Goal: Check status: Check status

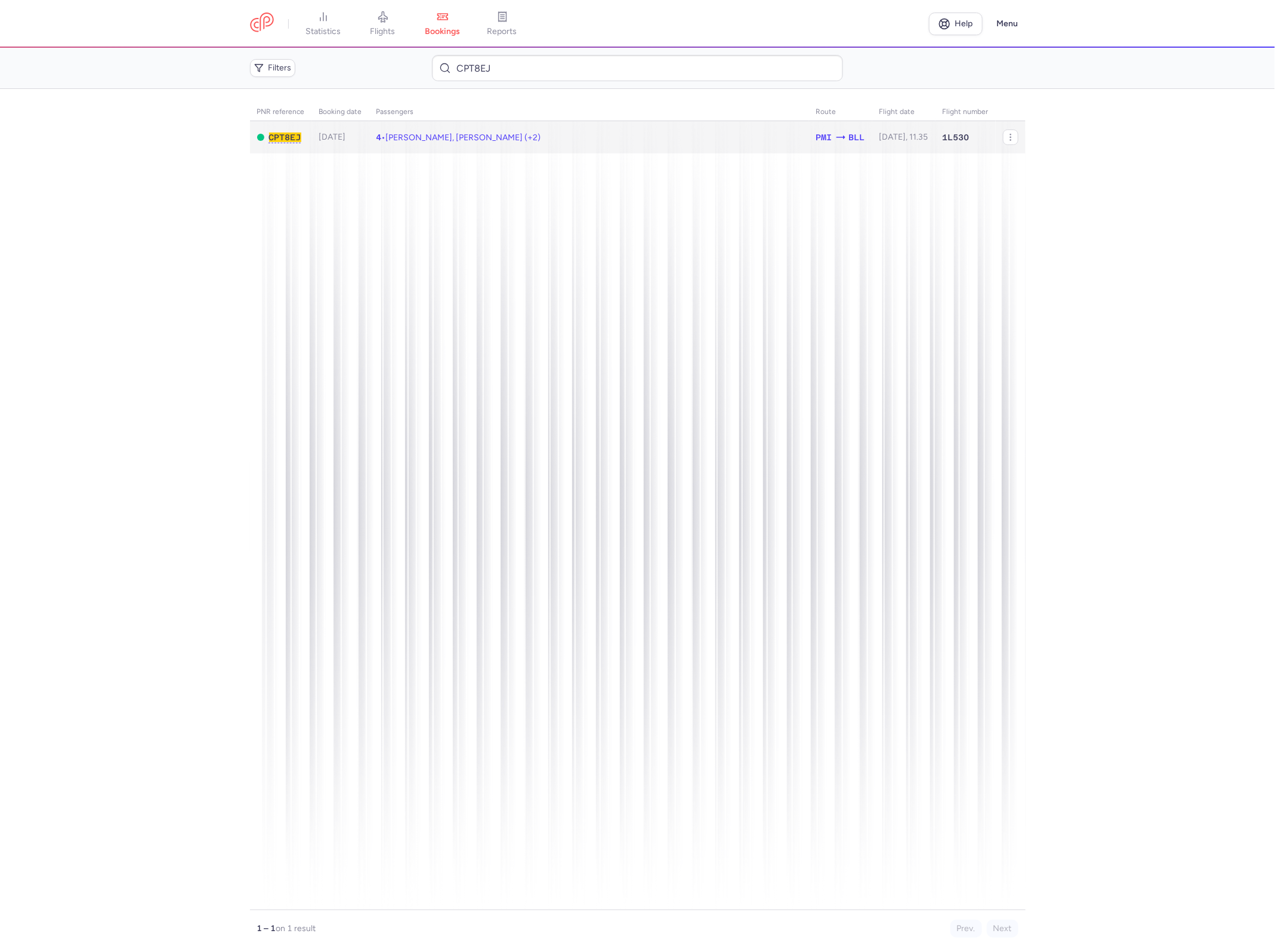
click at [641, 139] on td "4 • [PERSON_NAME], [PERSON_NAME] (+2)" at bounding box center [590, 137] width 440 height 33
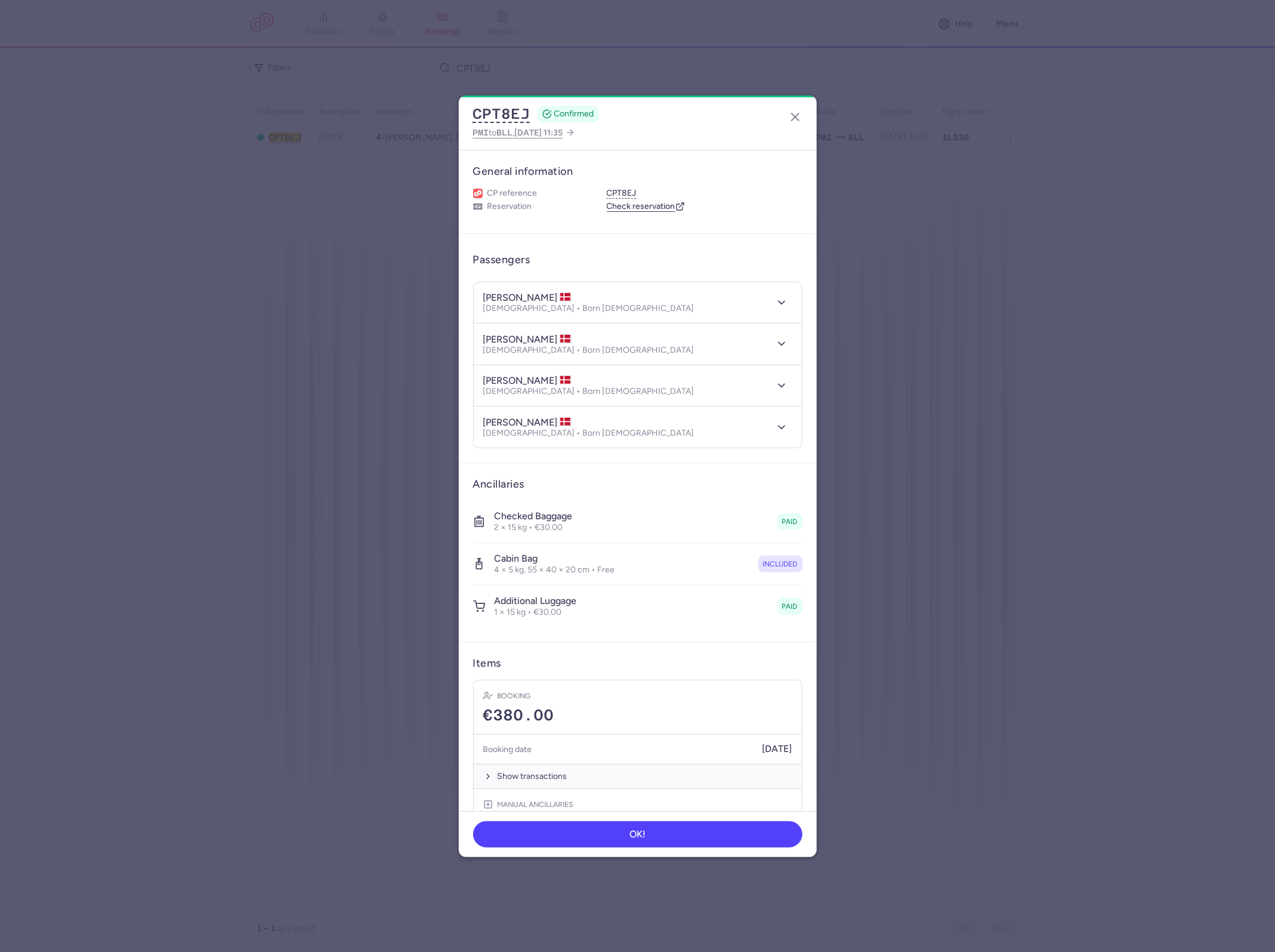
scroll to position [103, 0]
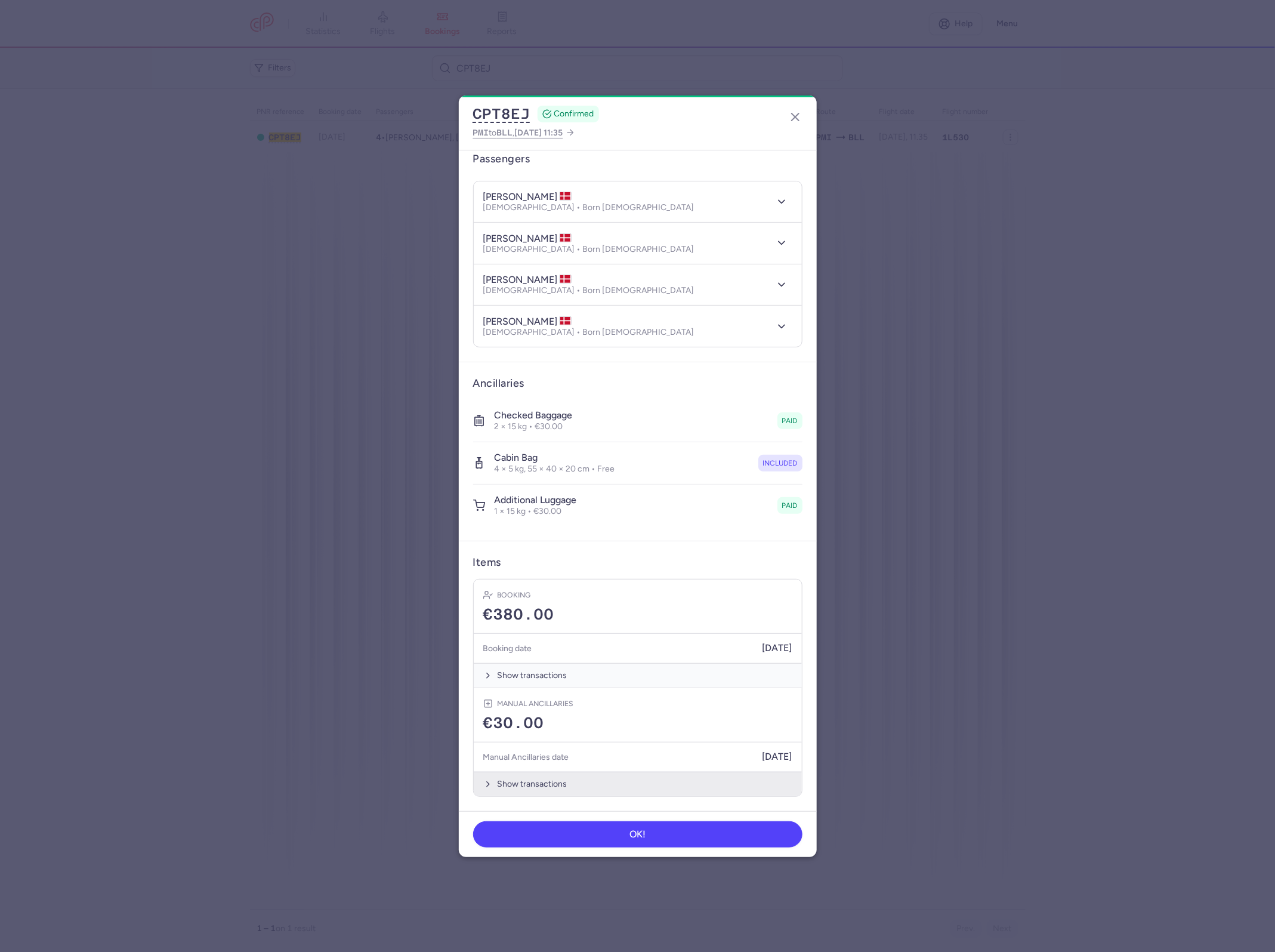
click at [535, 779] on button "Show transactions" at bounding box center [638, 783] width 328 height 24
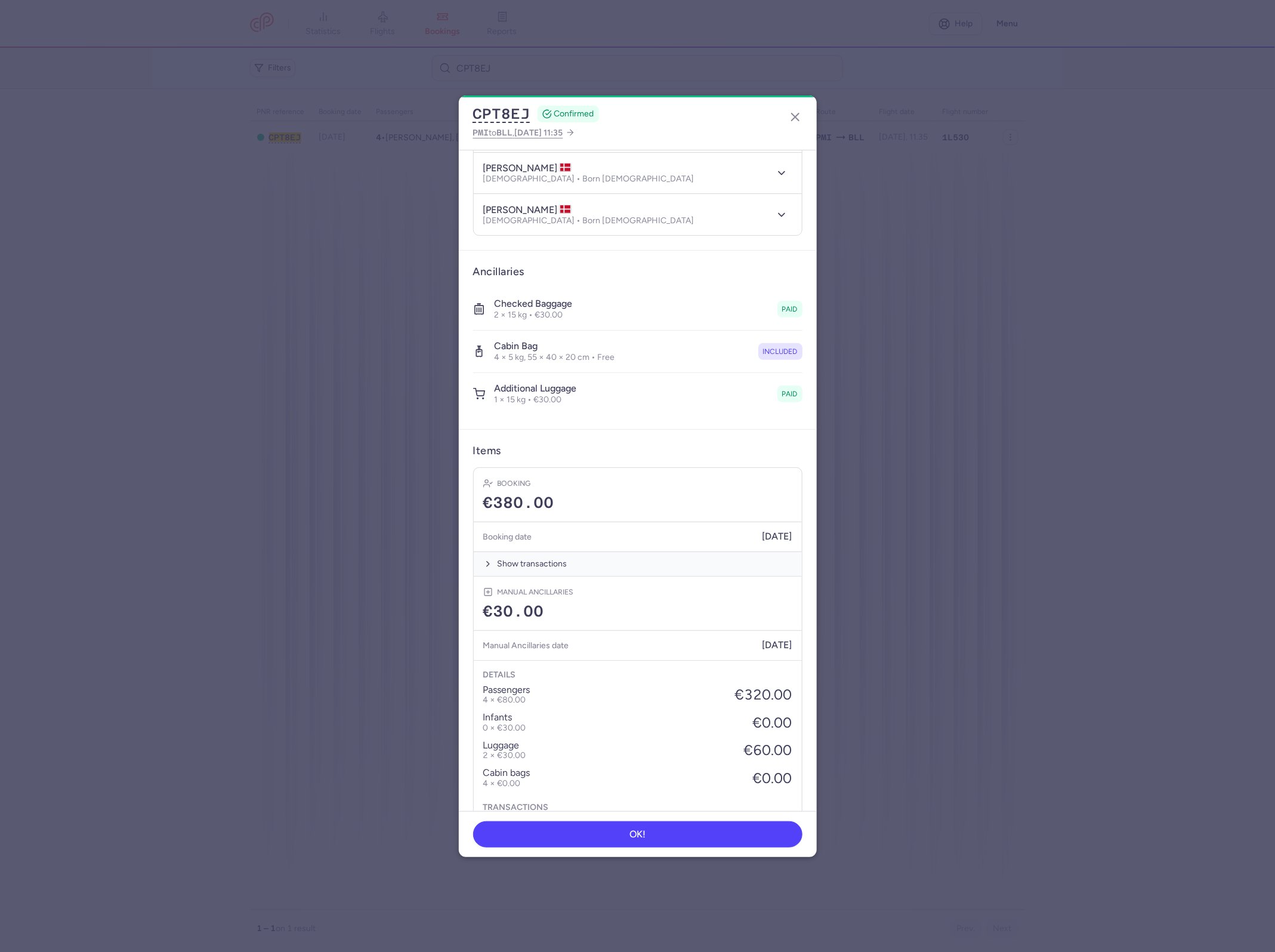
scroll to position [0, 0]
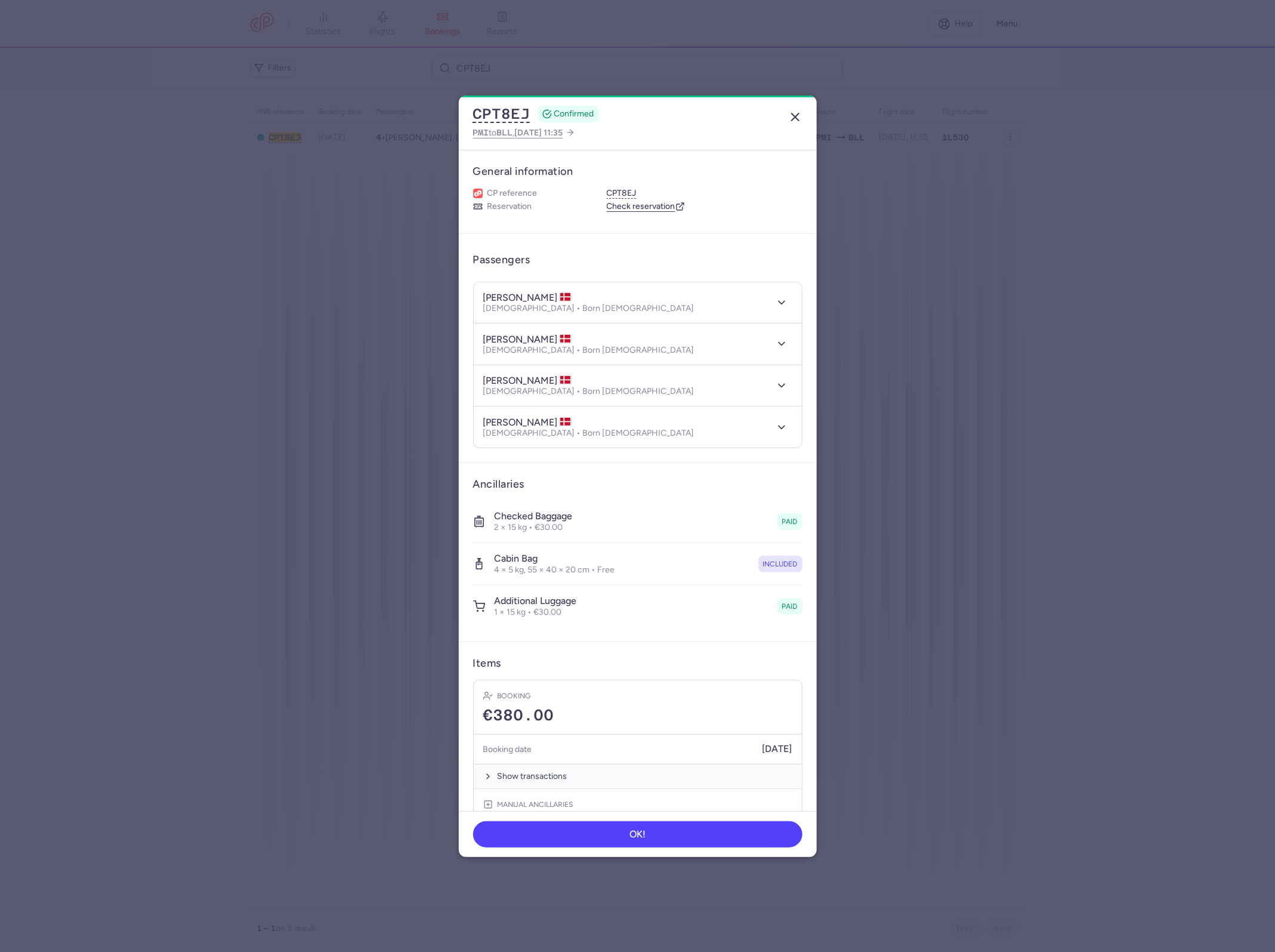
click at [804, 114] on button "button" at bounding box center [795, 116] width 19 height 19
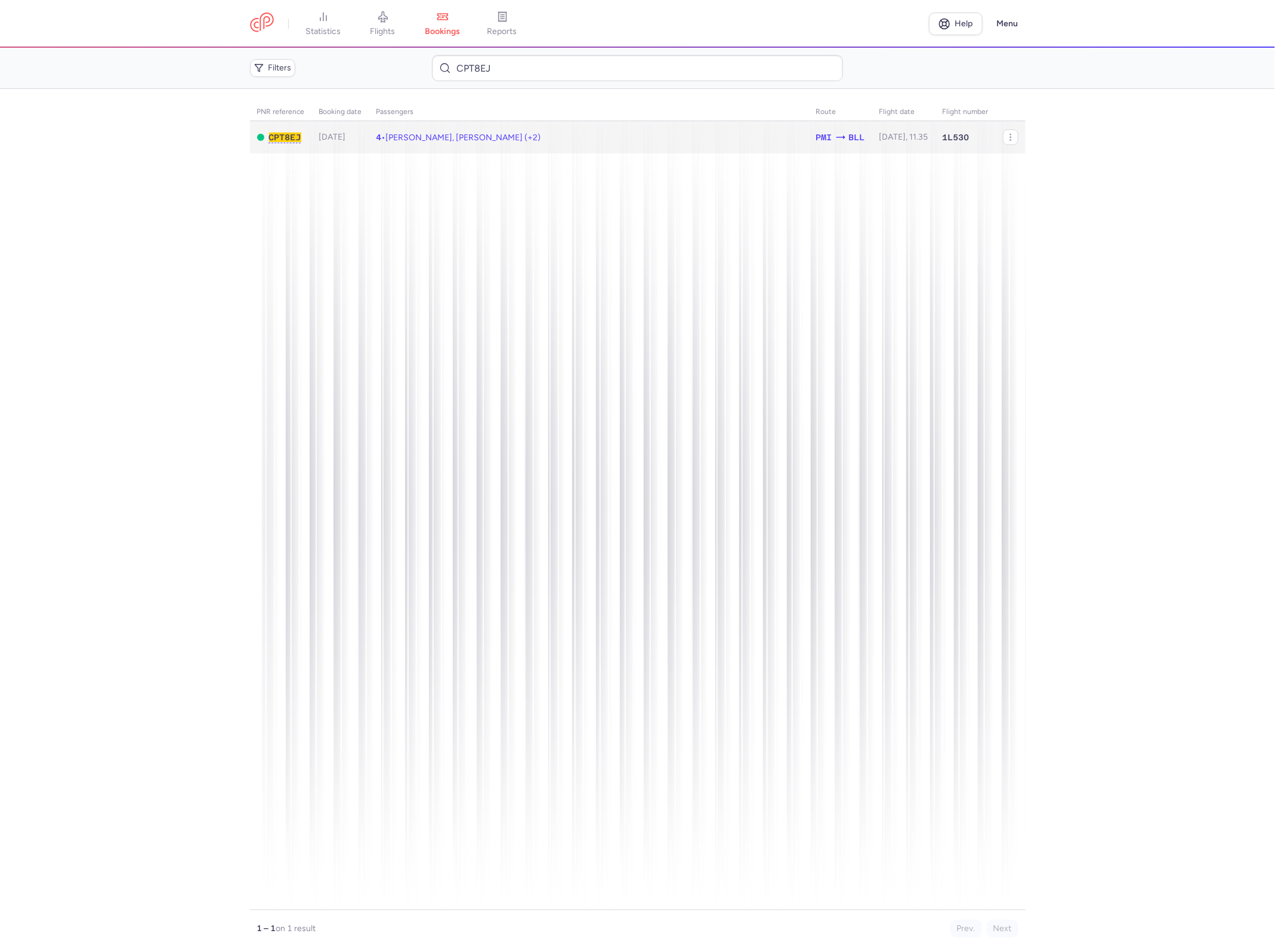
click at [651, 140] on td "4 • [PERSON_NAME], [PERSON_NAME] (+2)" at bounding box center [590, 137] width 440 height 33
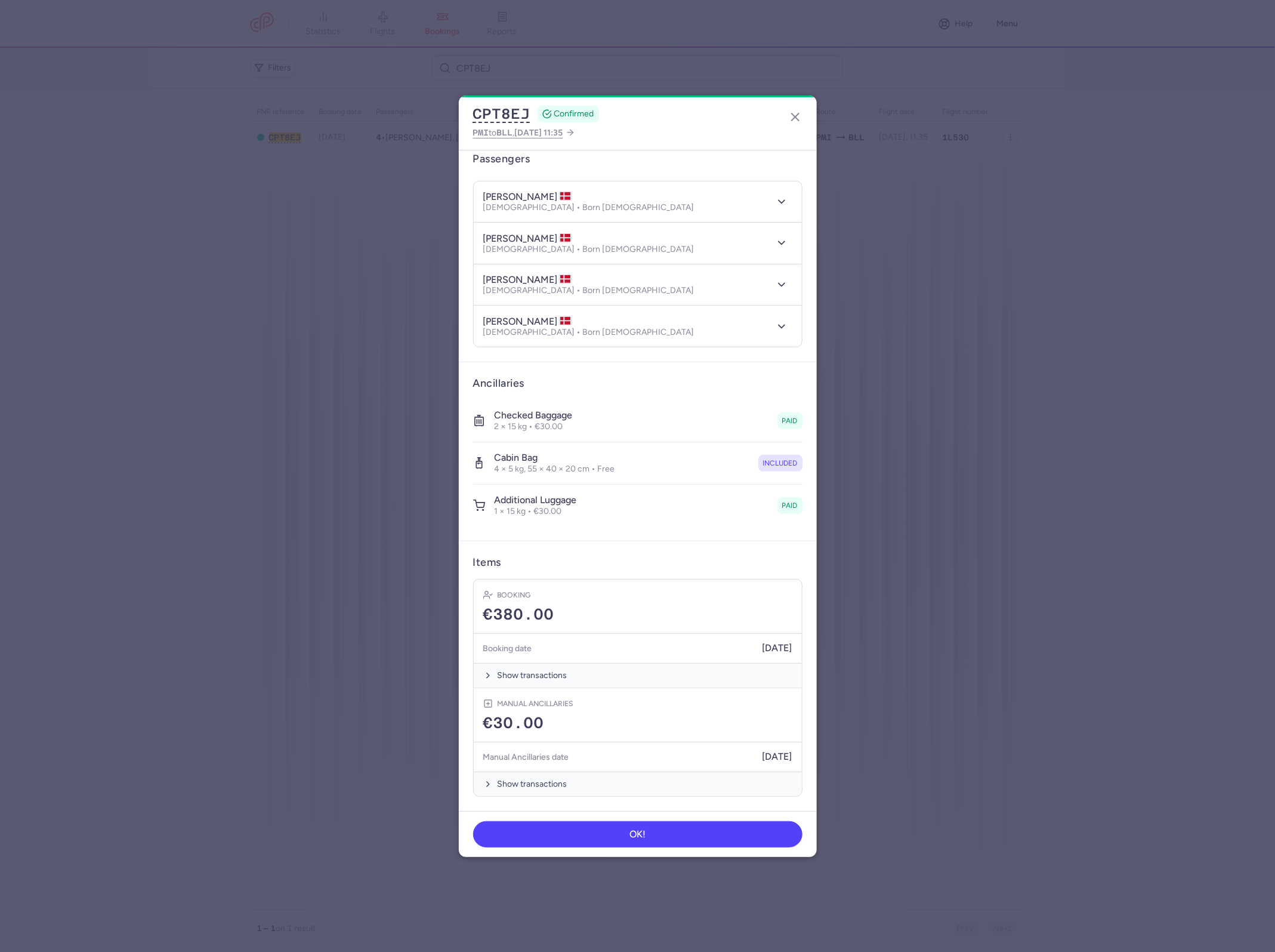
scroll to position [103, 0]
click at [931, 344] on dialog "CPT8EJ CONFIRMED PMI to BLL , [DATE] 11:35 General information CP reference CPT…" at bounding box center [637, 476] width 1237 height 761
click at [517, 779] on button "Show transactions" at bounding box center [638, 783] width 328 height 24
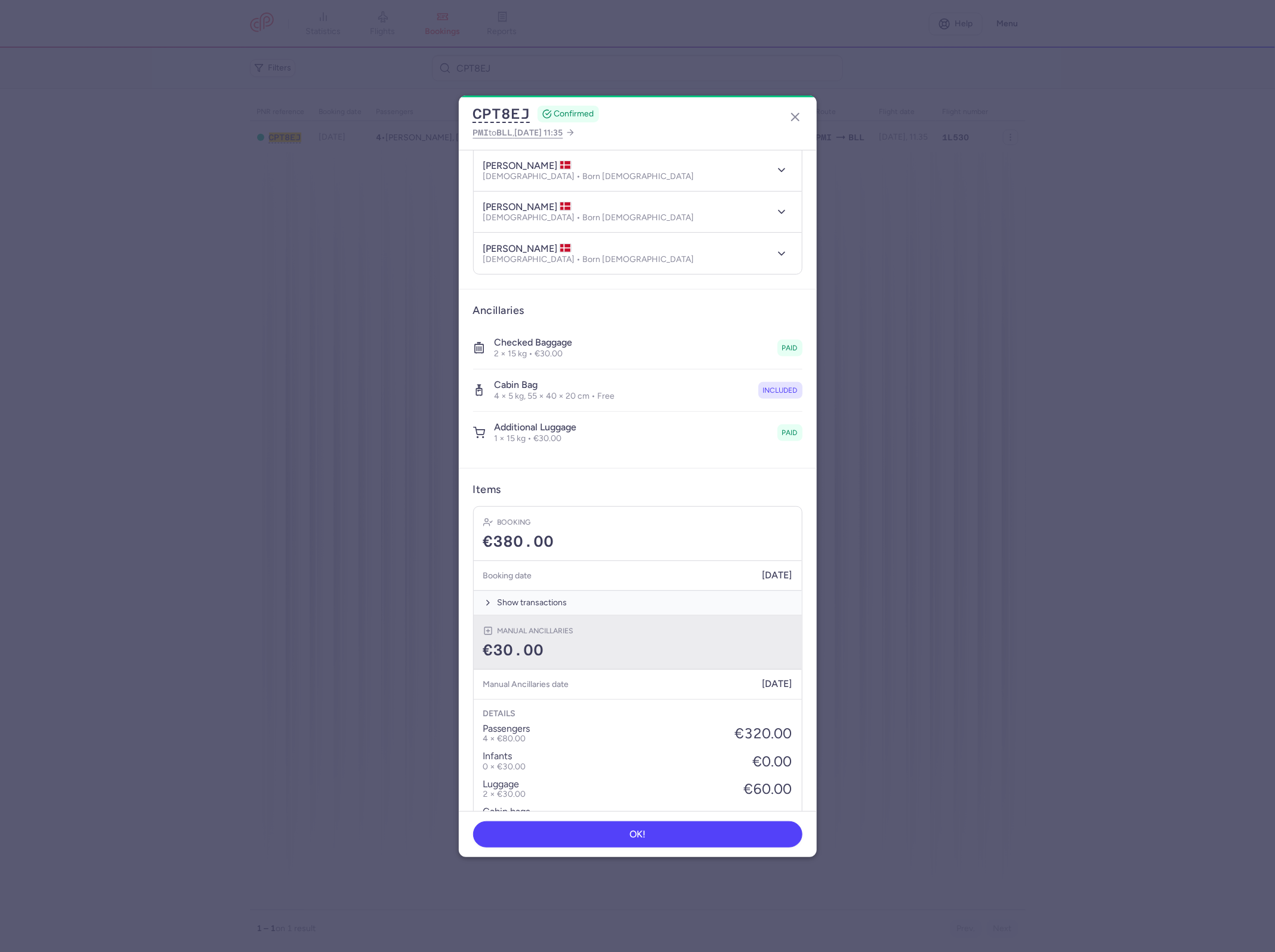
scroll to position [251, 0]
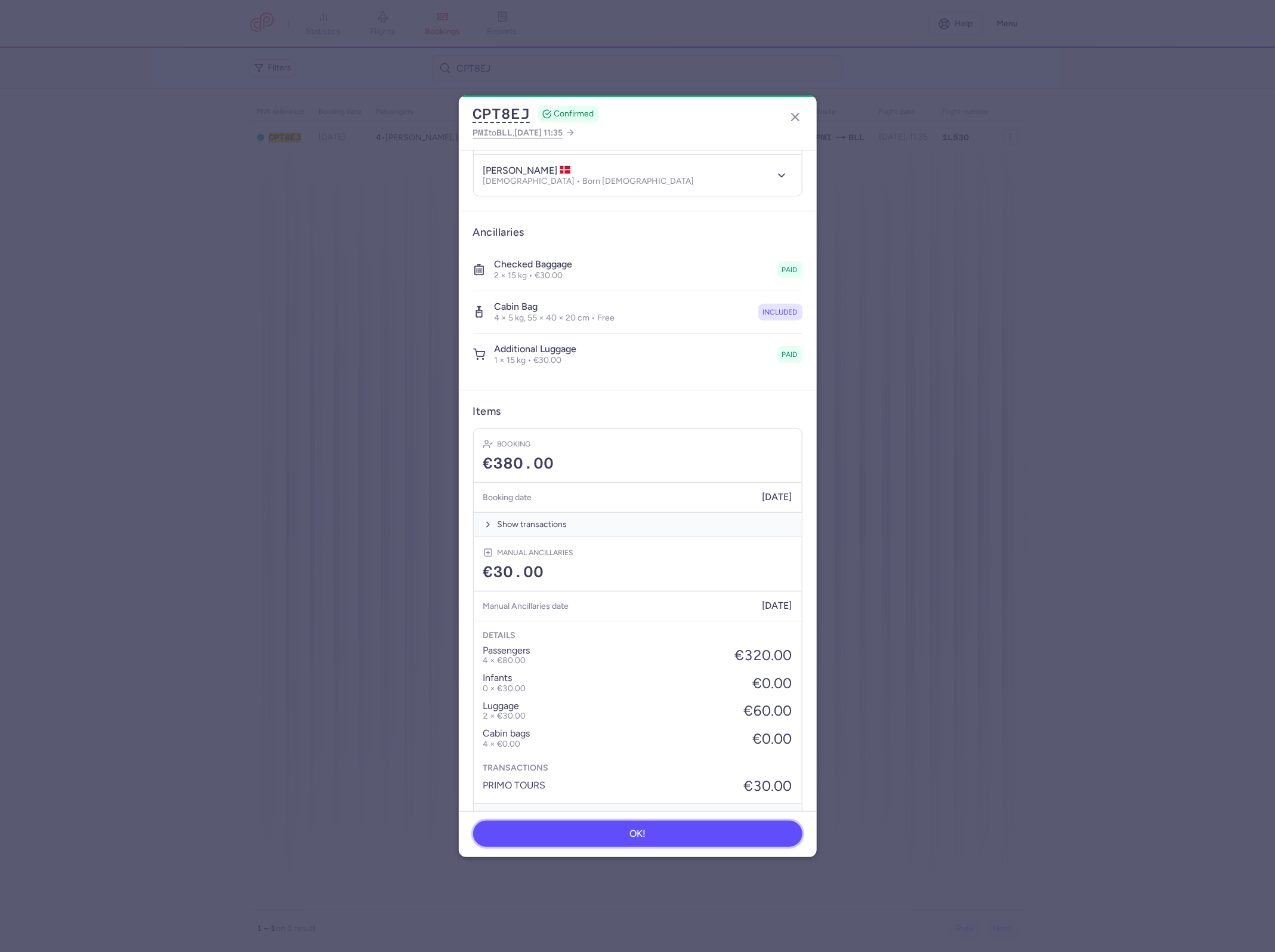
click at [693, 834] on button "OK!" at bounding box center [638, 833] width 329 height 26
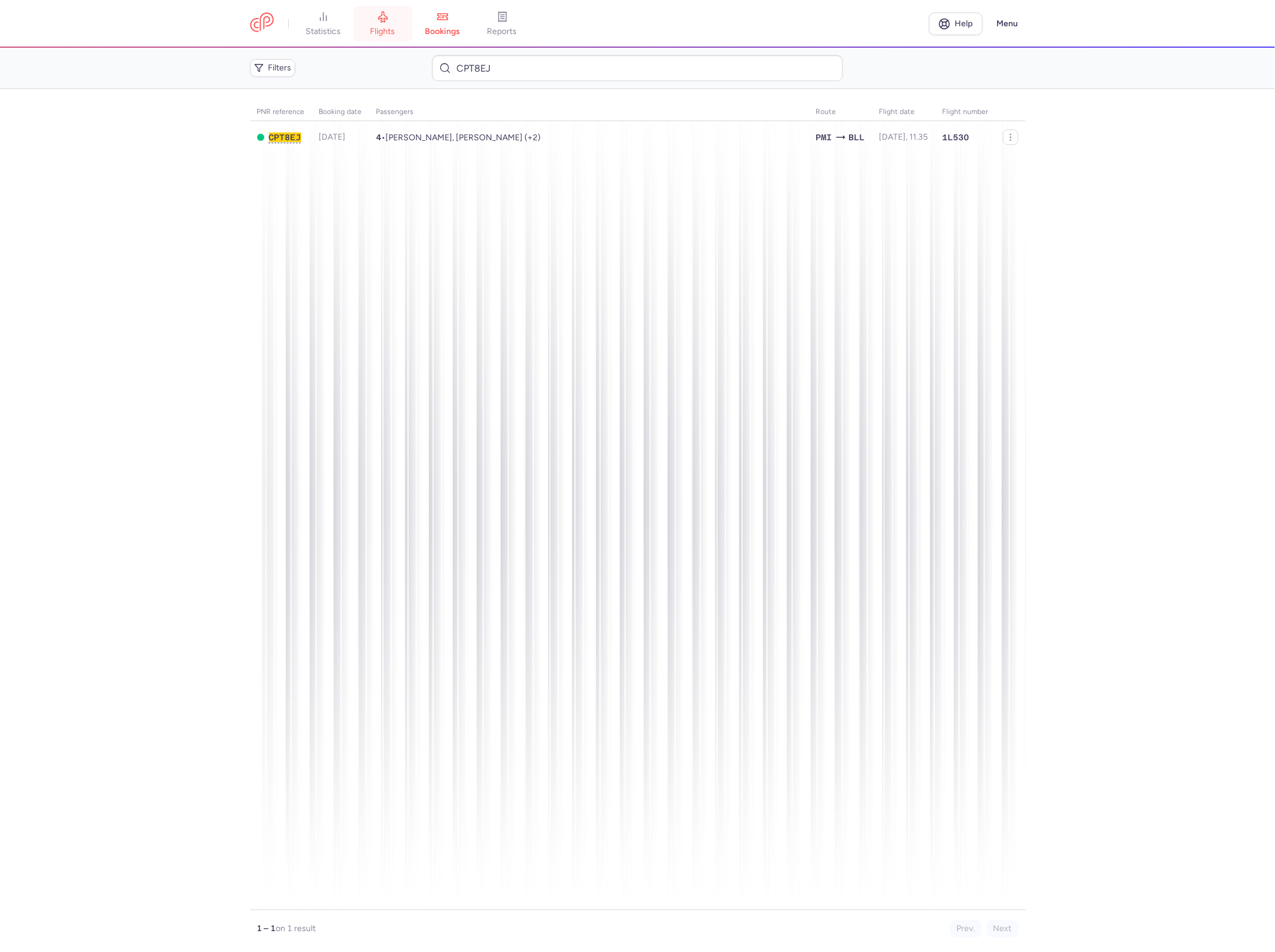
click at [392, 24] on link "flights" at bounding box center [383, 23] width 60 height 26
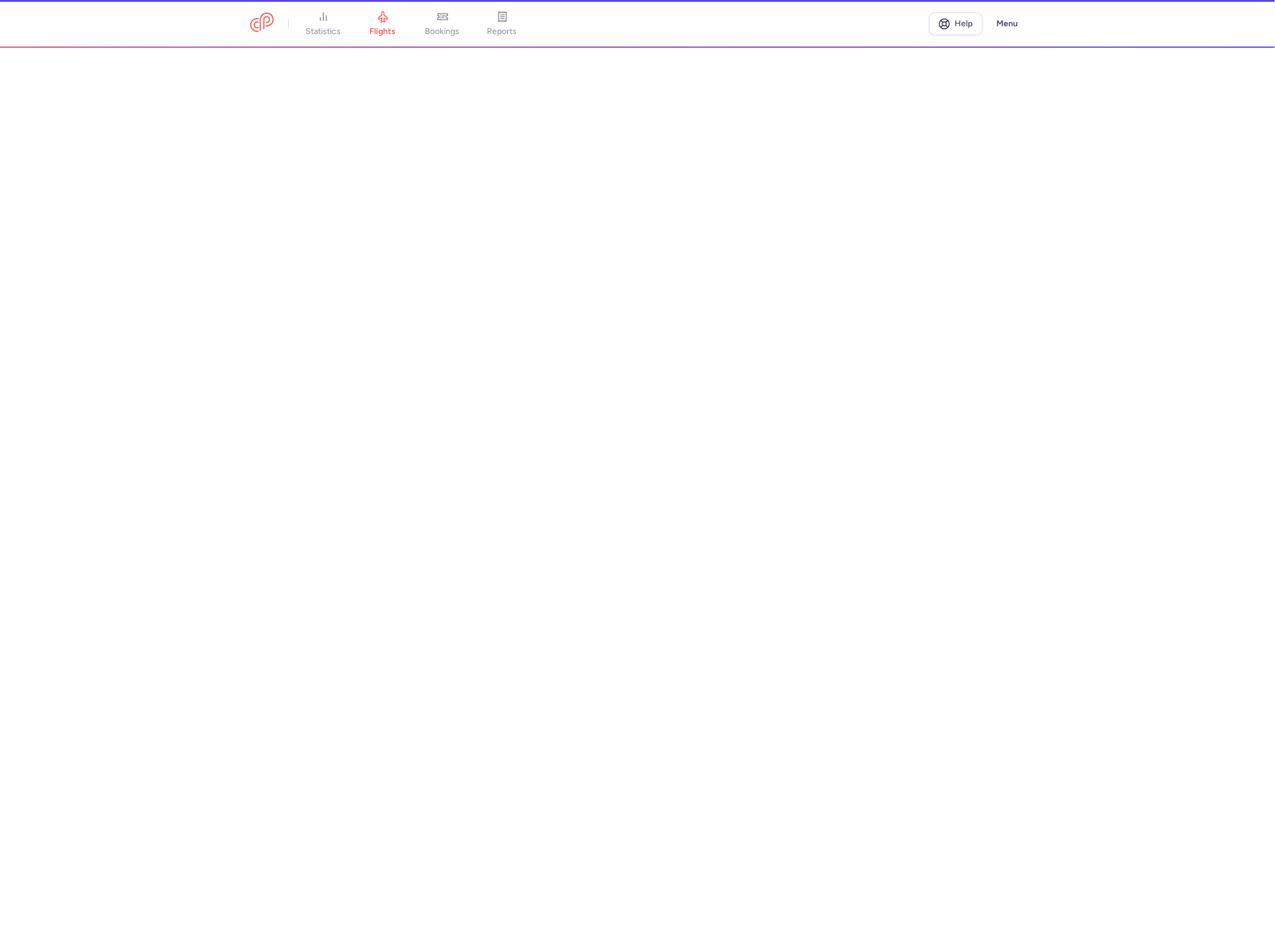
click at [433, 24] on li "bookings" at bounding box center [443, 23] width 60 height 26
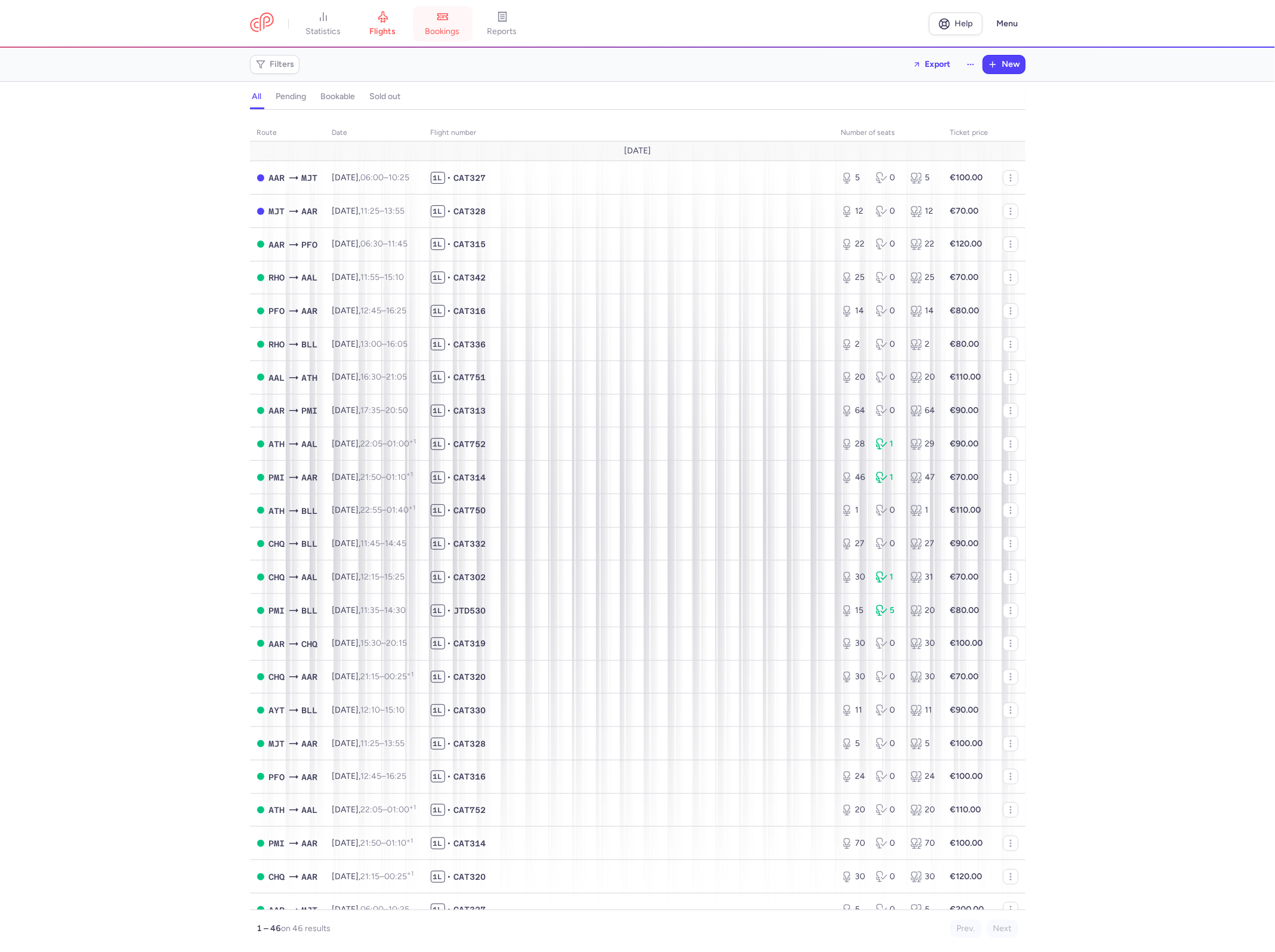
click at [444, 21] on icon at bounding box center [442, 16] width 12 height 12
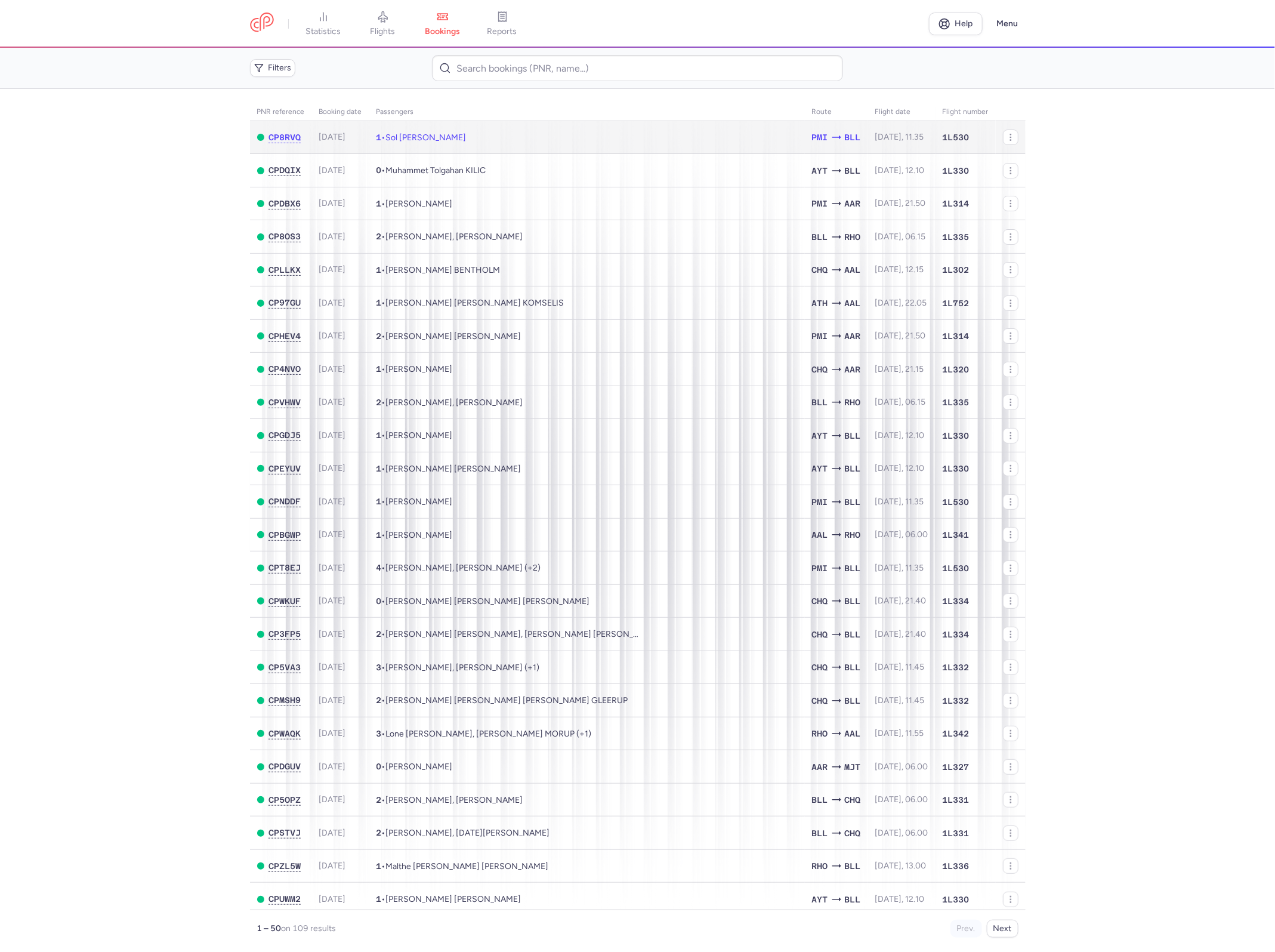
click at [508, 136] on td "1 • Sol [PERSON_NAME]" at bounding box center [587, 137] width 436 height 33
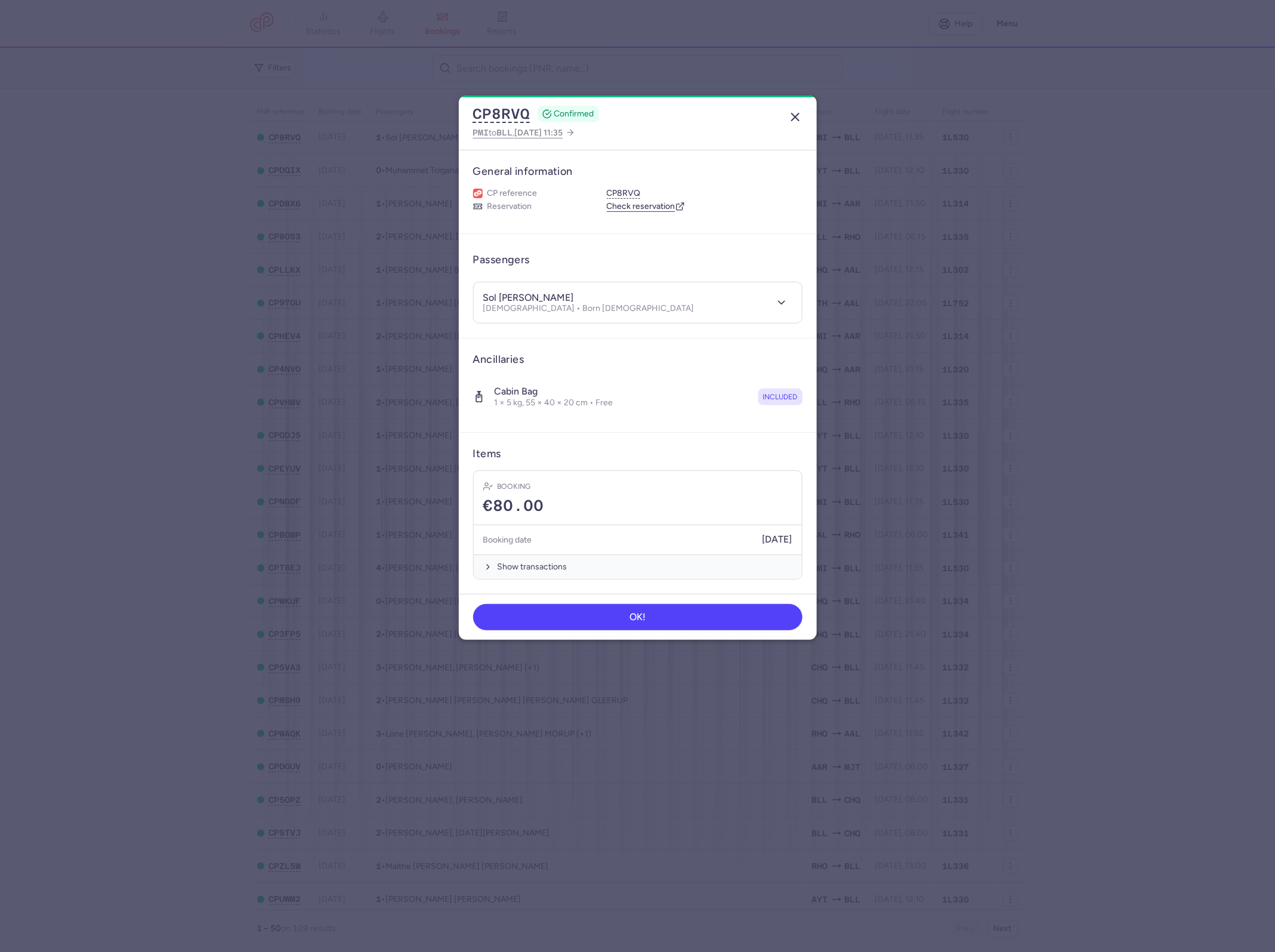
click at [791, 114] on icon "button" at bounding box center [795, 117] width 14 height 14
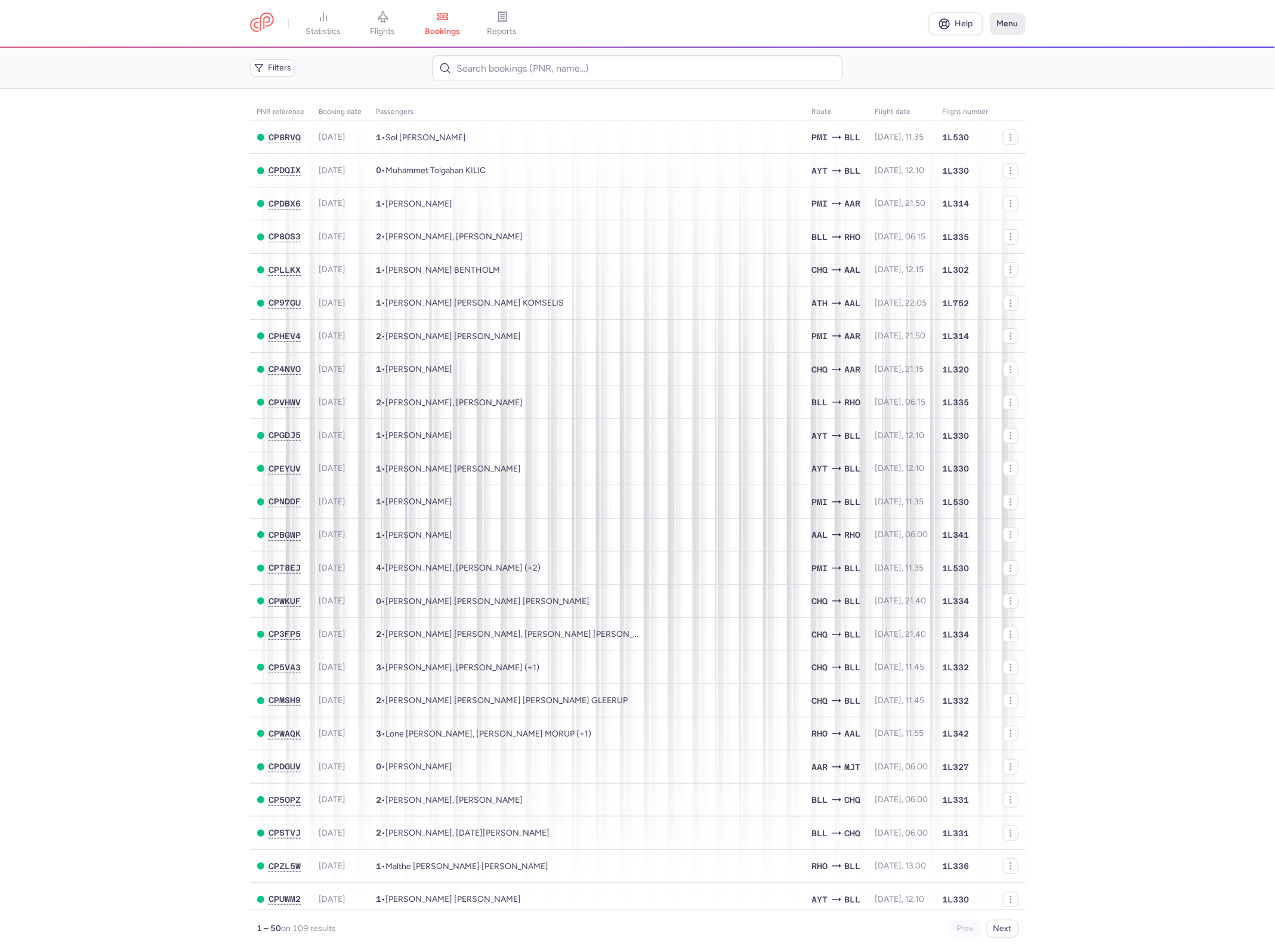
click at [1007, 26] on button "Menu" at bounding box center [1007, 23] width 36 height 22
click at [943, 149] on link "FAQ" at bounding box center [966, 150] width 118 height 19
click at [1006, 24] on button "Menu" at bounding box center [1007, 23] width 36 height 22
click at [1155, 106] on main "PNR reference Booking date Passengers Route flight date Flight number CP8RVQ [D…" at bounding box center [637, 520] width 1275 height 863
click at [1138, 395] on main "PNR reference Booking date Passengers Route flight date Flight number CP8RVQ [D…" at bounding box center [637, 520] width 1275 height 863
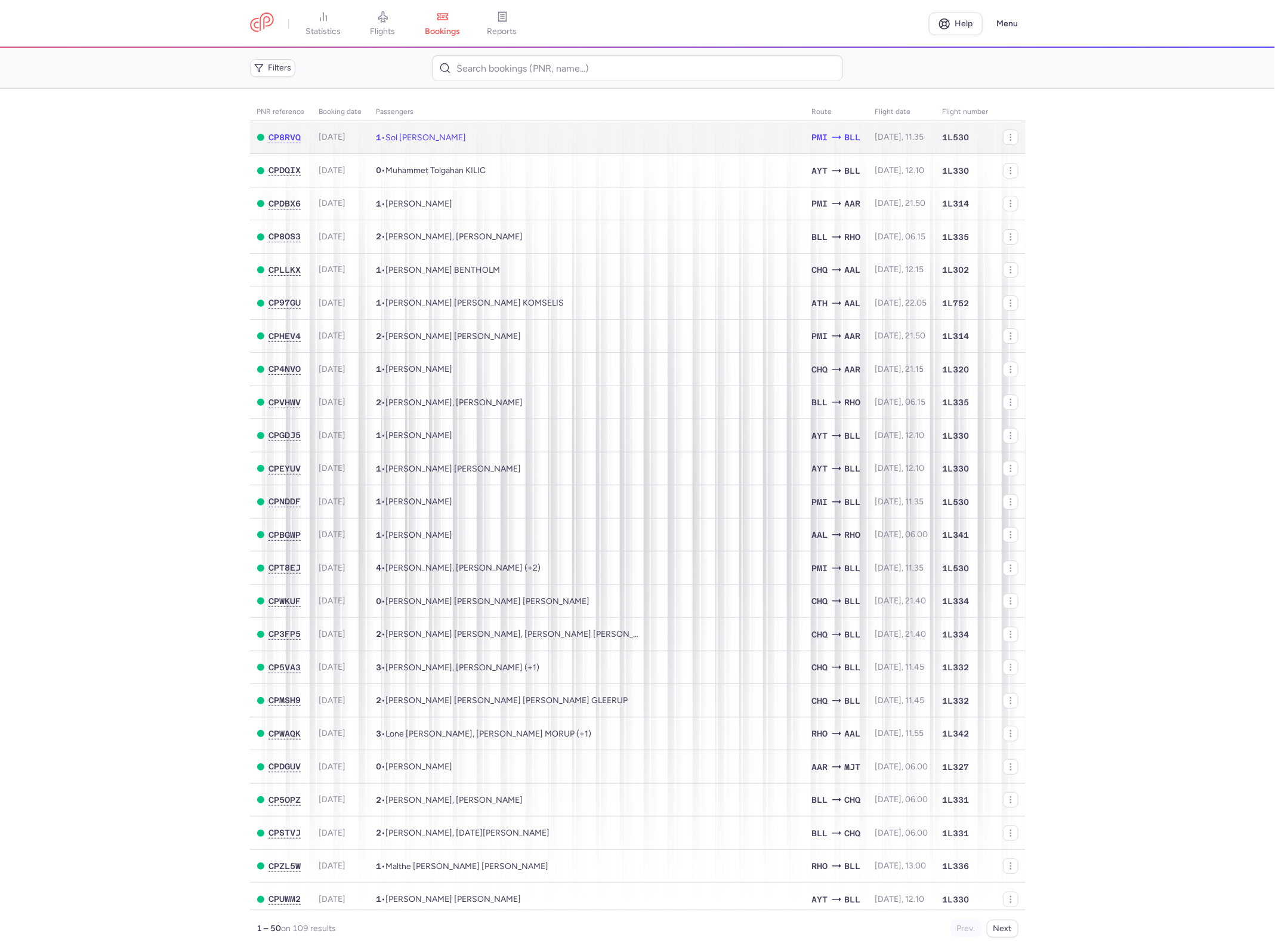
click at [458, 136] on span "Sol [PERSON_NAME]" at bounding box center [427, 137] width 81 height 10
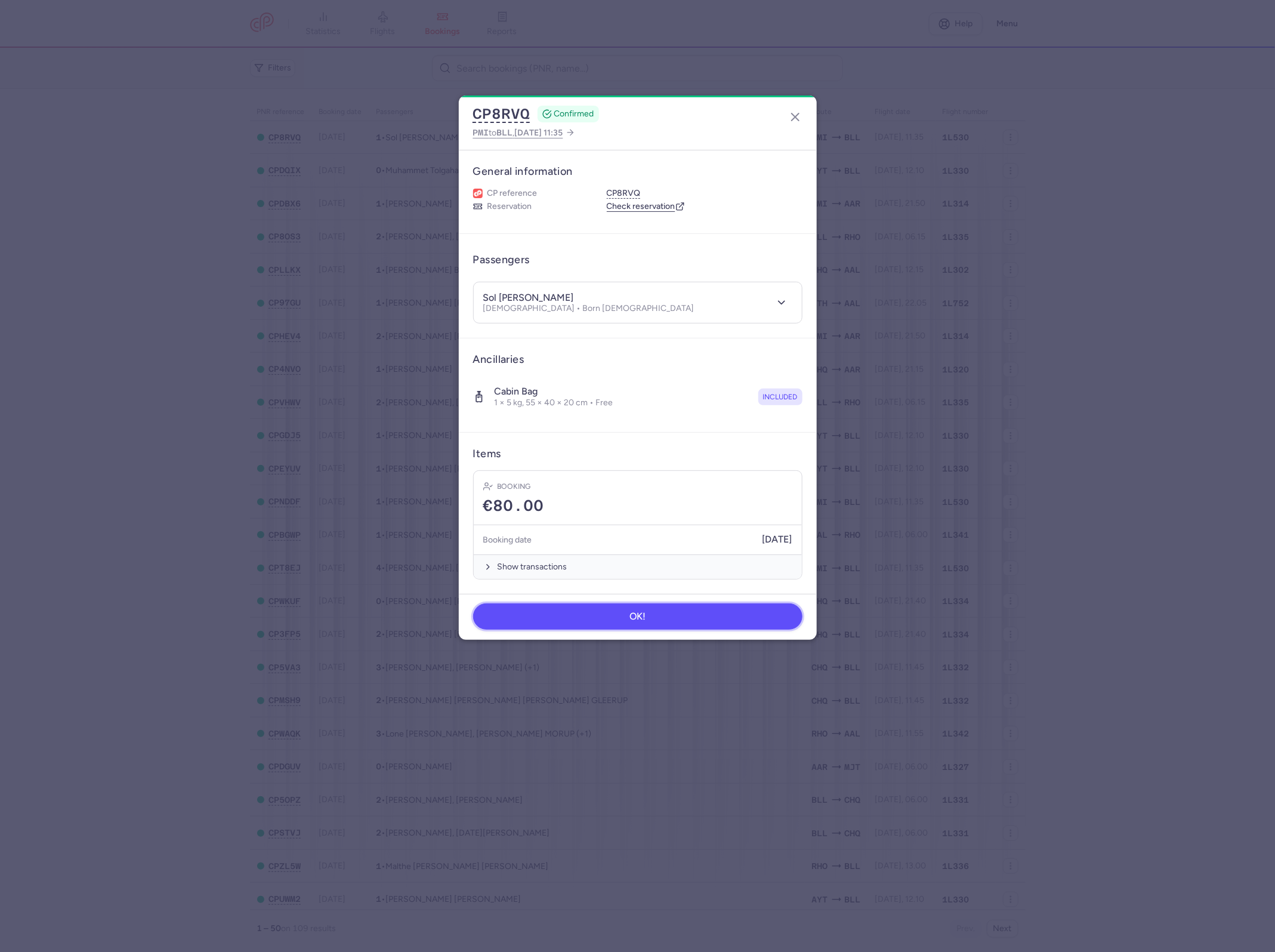
click at [677, 617] on button "OK!" at bounding box center [638, 616] width 329 height 26
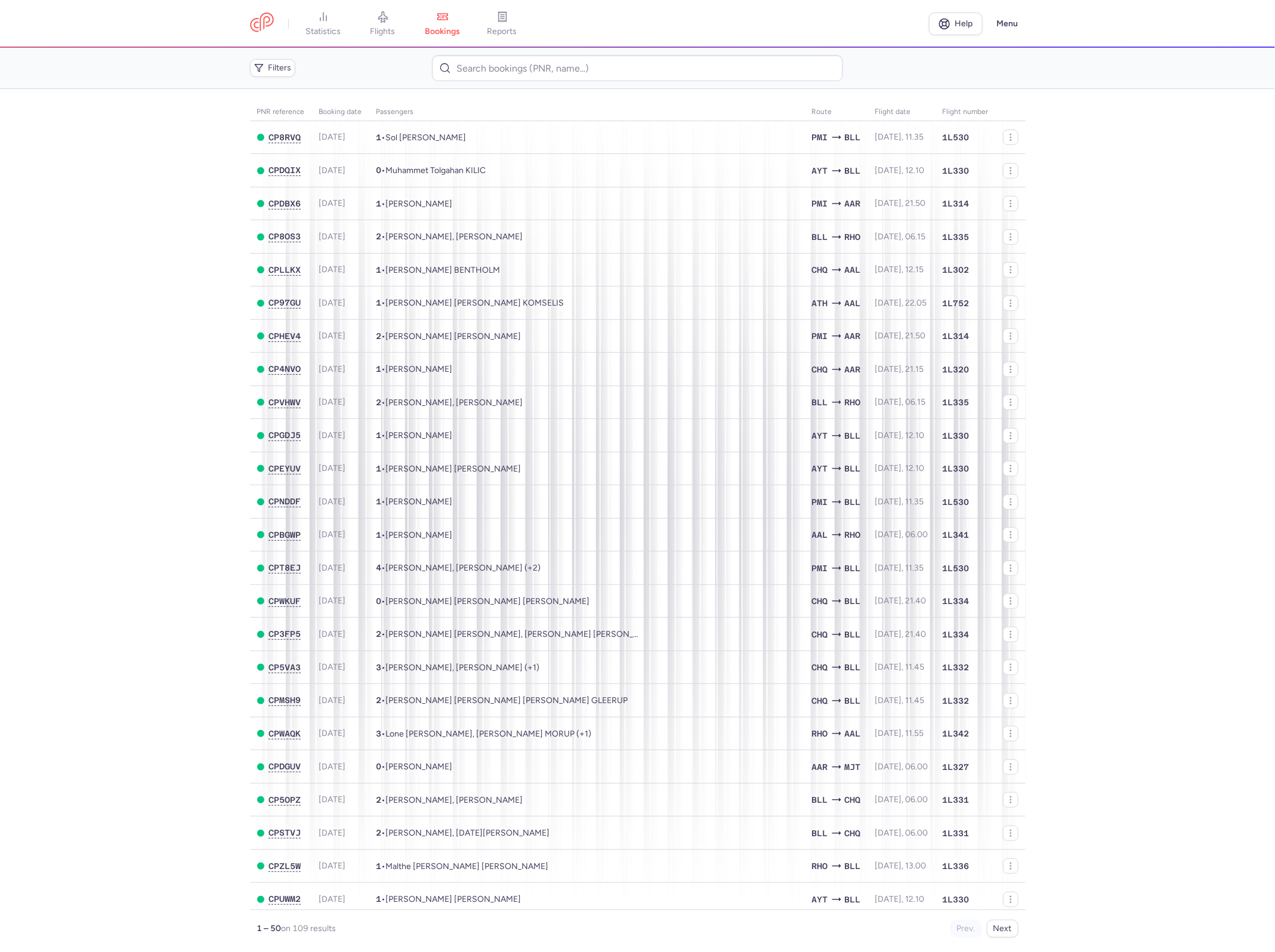
click at [1101, 222] on main "PNR reference Booking date Passengers Route flight date Flight number CP8RVQ [D…" at bounding box center [637, 520] width 1275 height 863
